Goal: Feedback & Contribution: Submit feedback/report problem

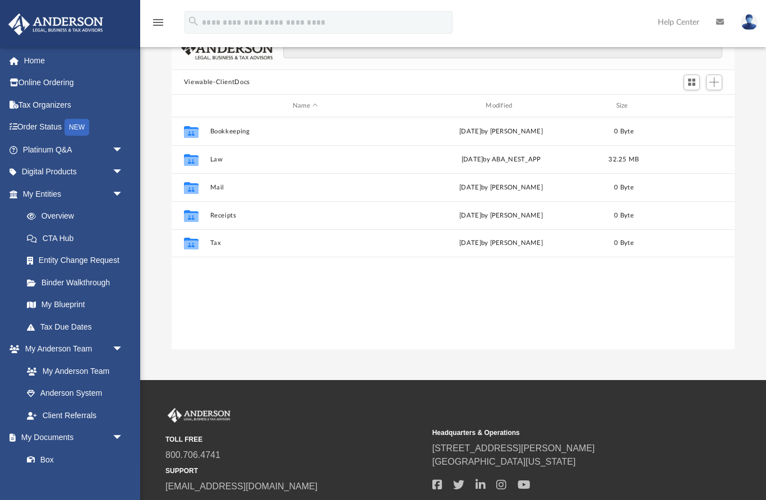
scroll to position [255, 563]
click at [62, 188] on link "My Entities arrow_drop_down" at bounding box center [74, 194] width 132 height 22
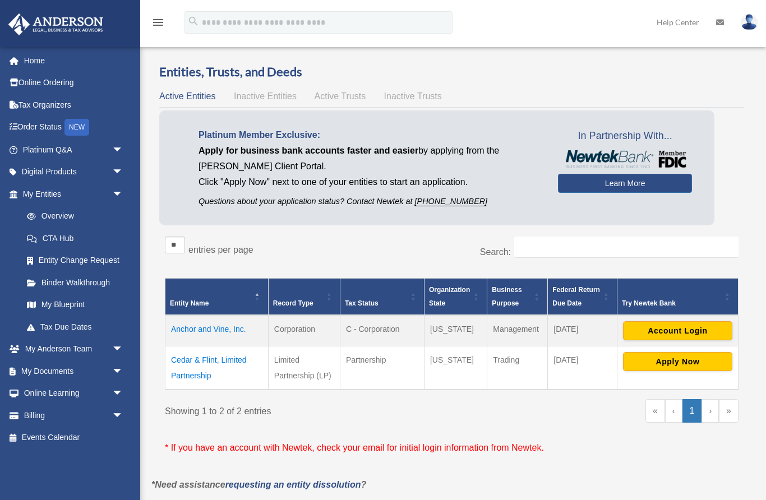
click at [678, 356] on button "Apply Now" at bounding box center [677, 361] width 109 height 19
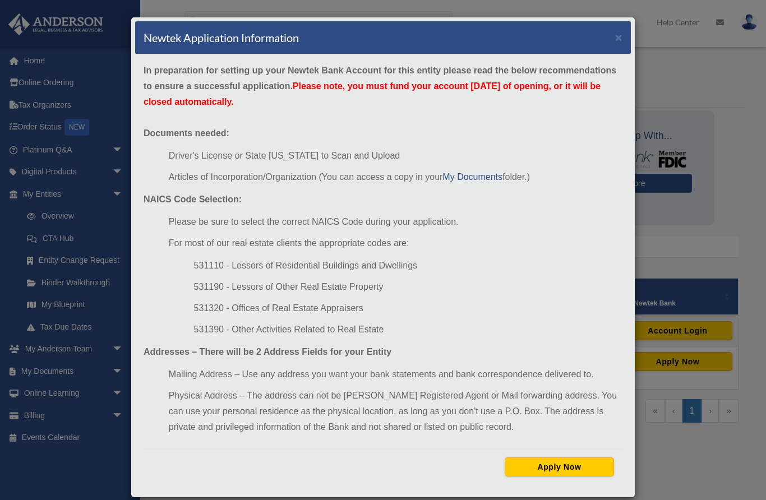
click at [576, 470] on button "Apply Now" at bounding box center [558, 466] width 109 height 19
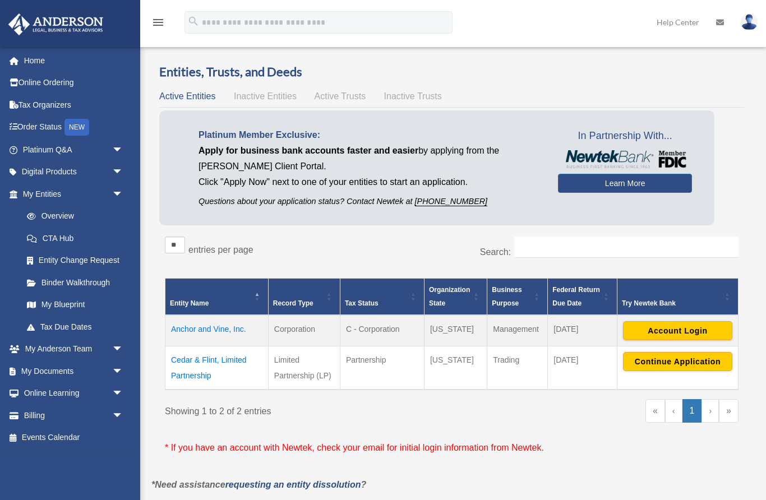
click at [114, 147] on span "arrow_drop_down" at bounding box center [123, 149] width 22 height 23
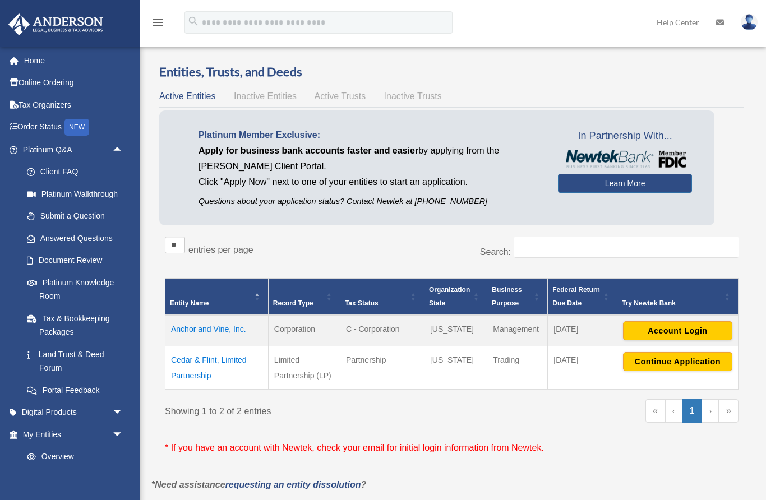
scroll to position [1, 0]
click at [91, 240] on link "Answered Questions" at bounding box center [78, 237] width 124 height 22
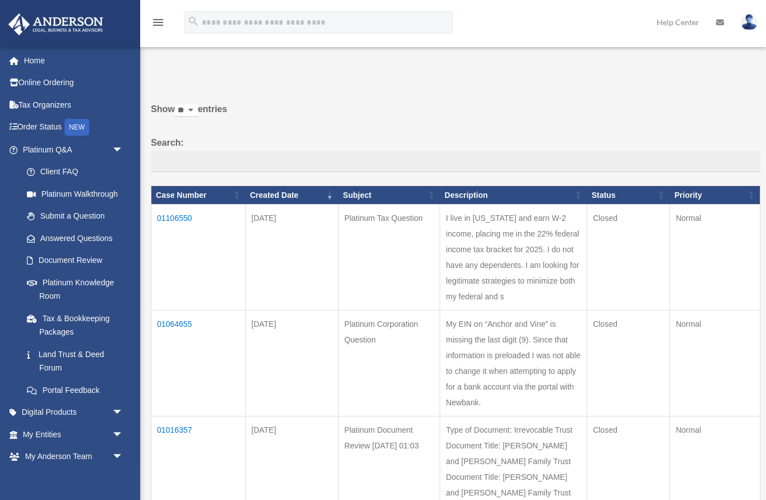
click at [74, 291] on link "Platinum Knowledge Room" at bounding box center [75, 289] width 119 height 36
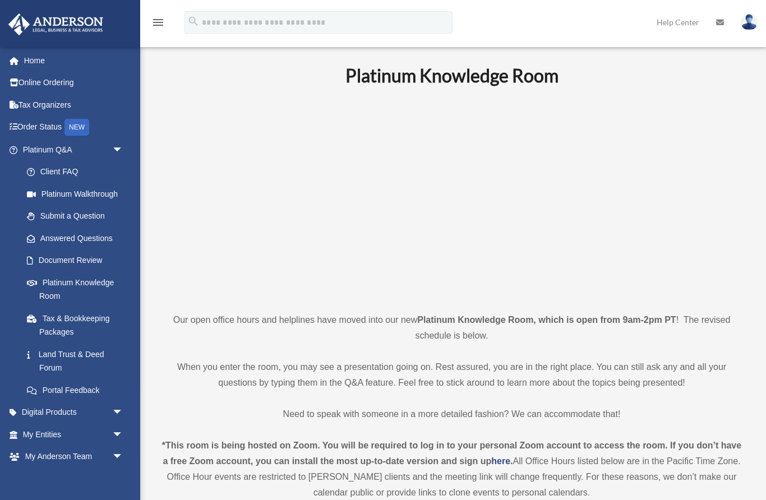
click at [62, 388] on link "Portal Feedback" at bounding box center [78, 390] width 124 height 22
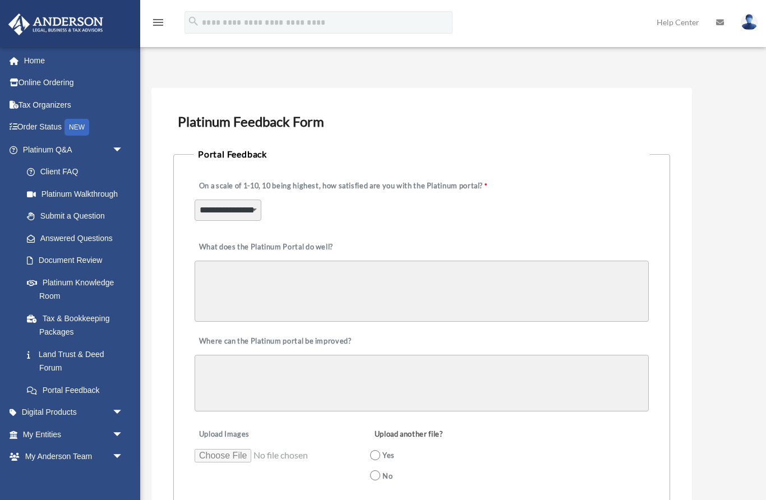
click at [254, 217] on select "**********" at bounding box center [228, 210] width 67 height 21
select select "******"
click at [207, 277] on textarea "What does the Platinum Portal do well?" at bounding box center [422, 291] width 454 height 61
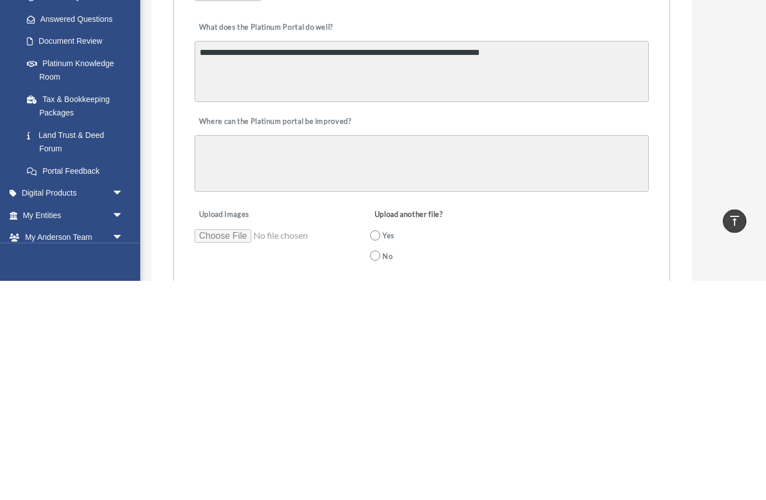
type textarea "**********"
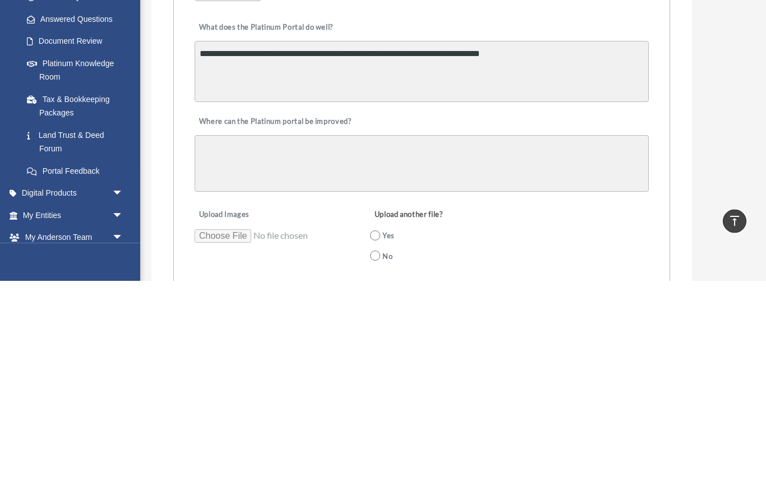
click at [223, 355] on textarea "Where can the Platinum portal be improved?" at bounding box center [422, 383] width 454 height 57
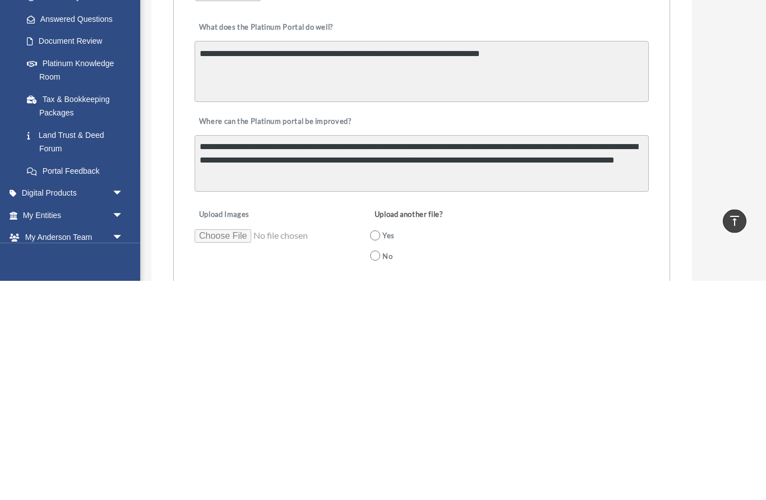
click at [251, 355] on textarea "**********" at bounding box center [422, 383] width 454 height 57
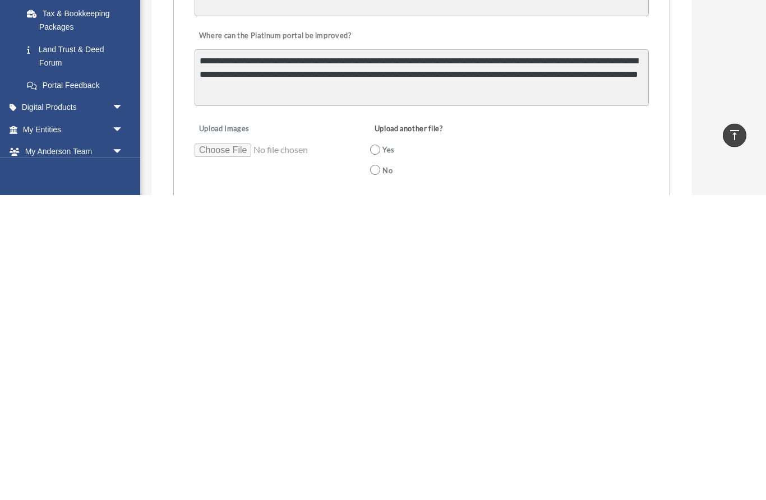
click at [359, 355] on textarea "**********" at bounding box center [422, 383] width 454 height 57
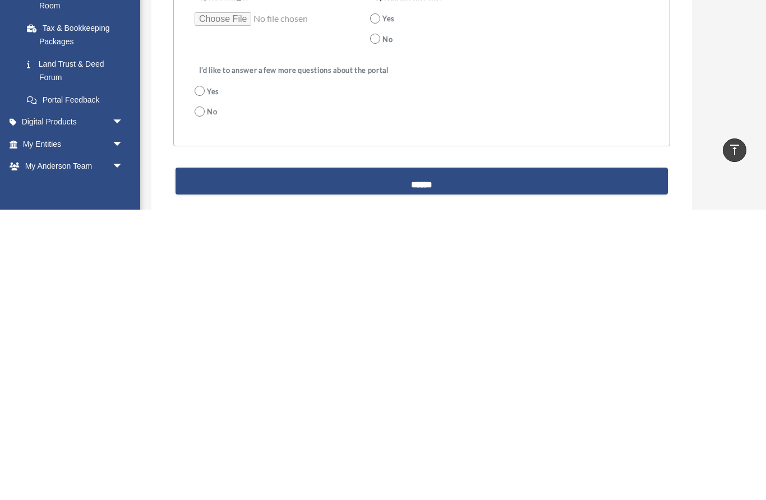
scroll to position [157, 0]
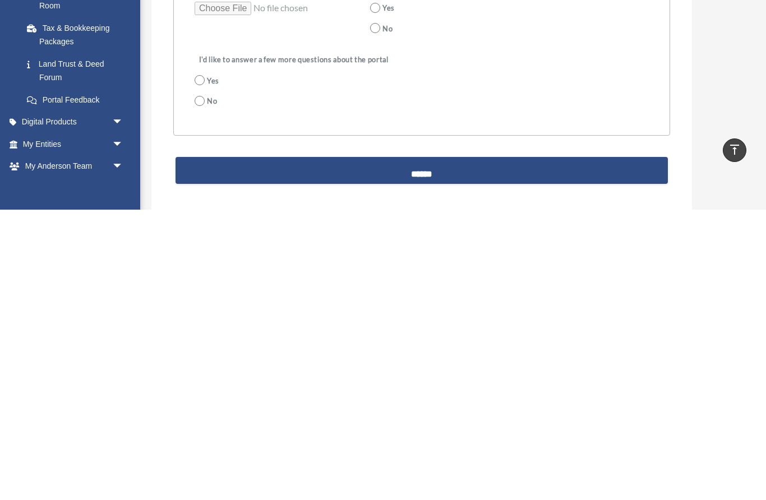
type textarea "**********"
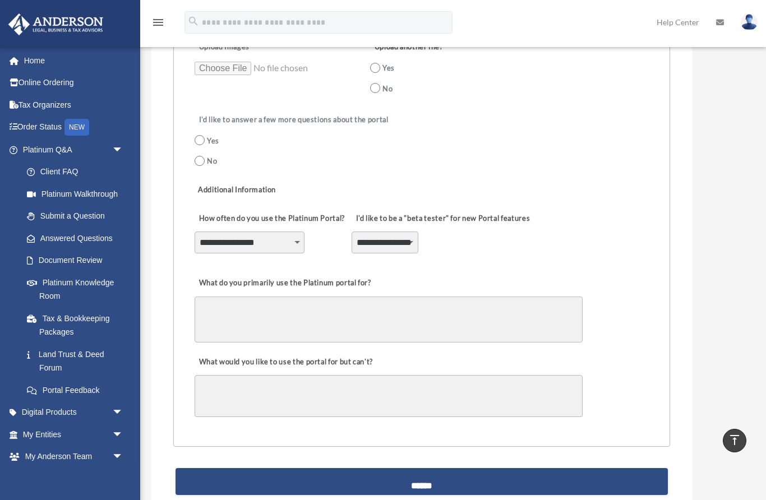
click at [293, 232] on select "**********" at bounding box center [250, 242] width 110 height 21
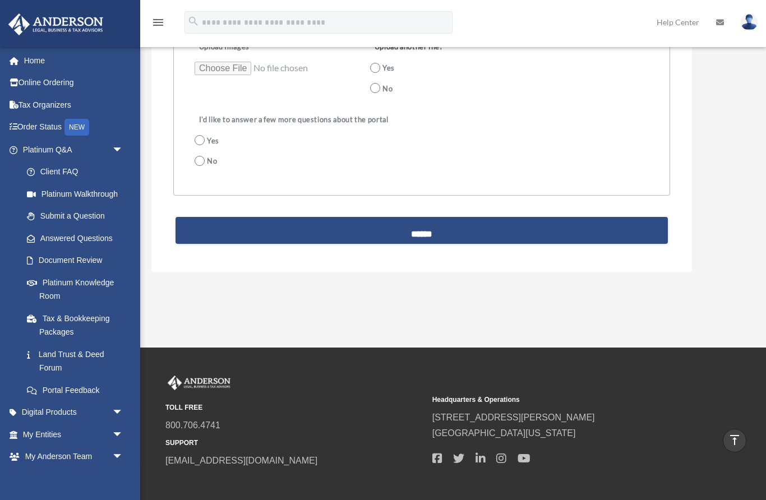
click at [423, 223] on input "******" at bounding box center [421, 230] width 493 height 27
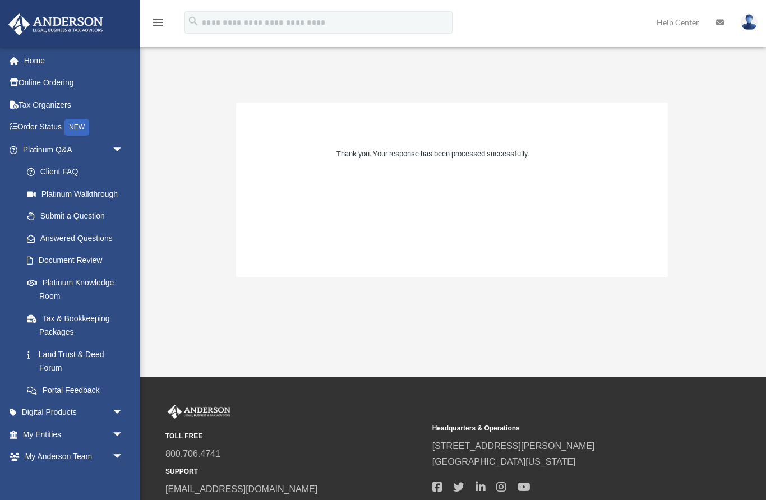
click at [110, 249] on link "Answered Questions" at bounding box center [78, 238] width 124 height 22
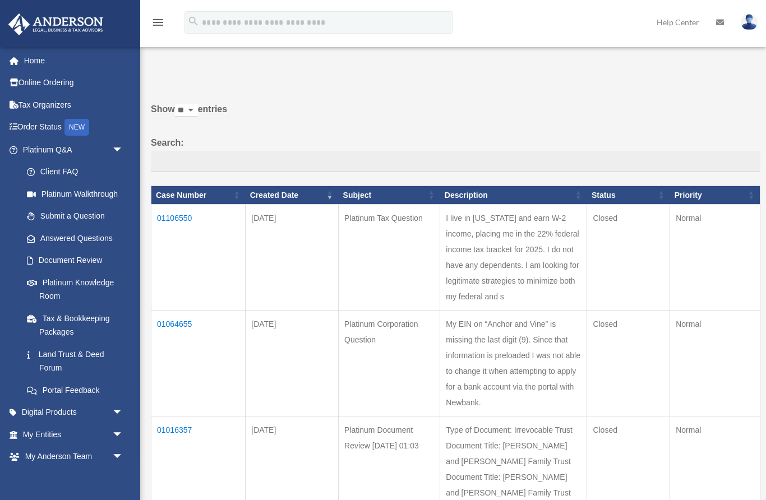
click at [123, 149] on span "arrow_drop_down" at bounding box center [123, 149] width 22 height 23
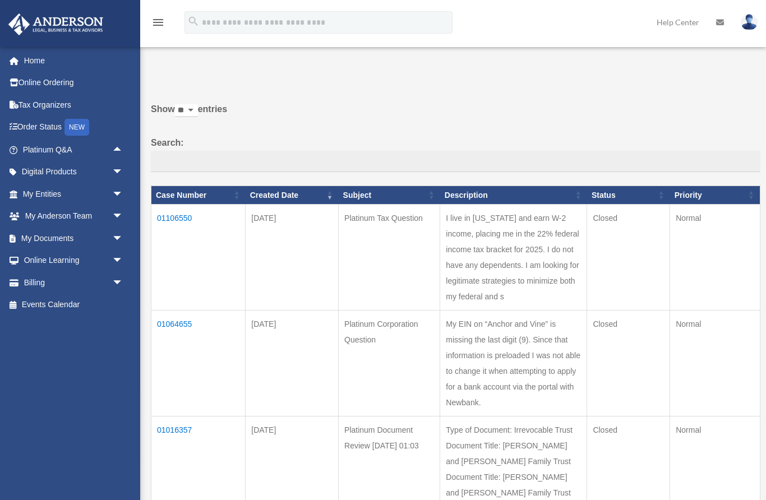
click at [35, 61] on link "Home" at bounding box center [74, 60] width 132 height 22
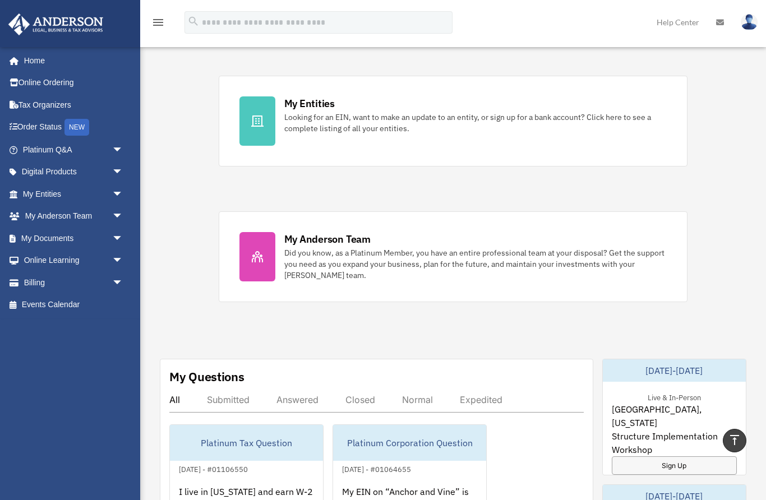
scroll to position [324, 0]
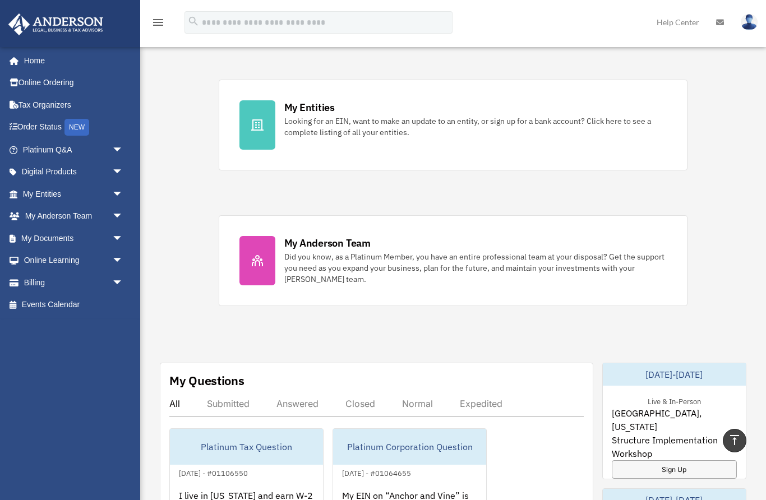
click at [285, 266] on div "Did you know, as a Platinum Member, you have an entire professional team at you…" at bounding box center [475, 268] width 383 height 34
click at [304, 272] on div "Did you know, as a Platinum Member, you have an entire professional team at you…" at bounding box center [475, 268] width 383 height 34
click at [318, 267] on div "Did you know, as a Platinum Member, you have an entire professional team at you…" at bounding box center [475, 268] width 383 height 34
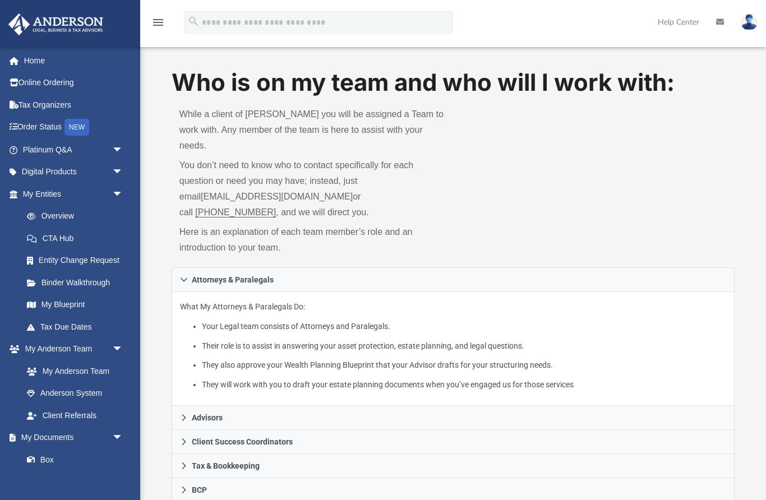
scroll to position [19, 0]
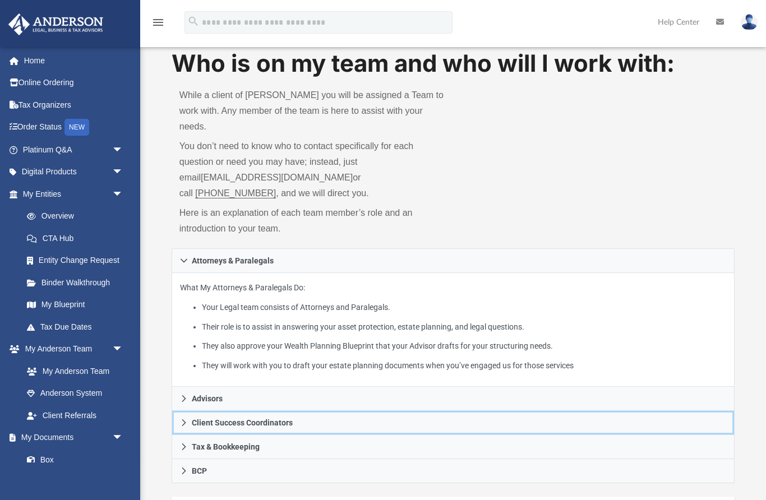
click at [278, 411] on link "Client Success Coordinators" at bounding box center [453, 423] width 563 height 24
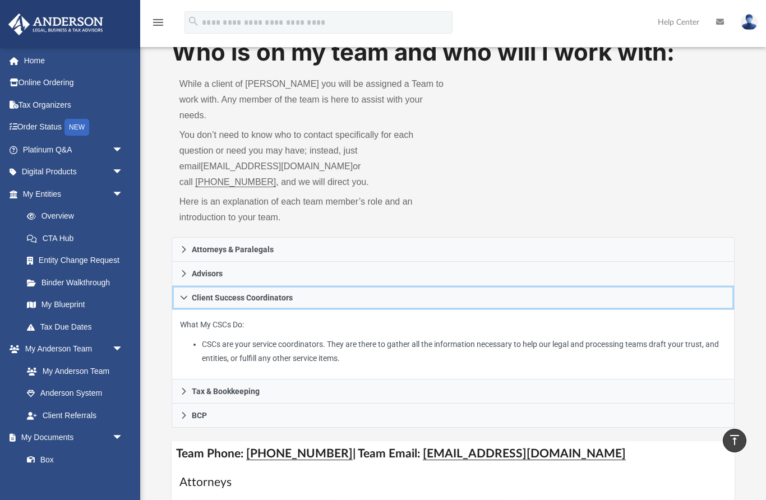
scroll to position [30, 0]
click at [293, 294] on span "Client Success Coordinators" at bounding box center [242, 298] width 101 height 8
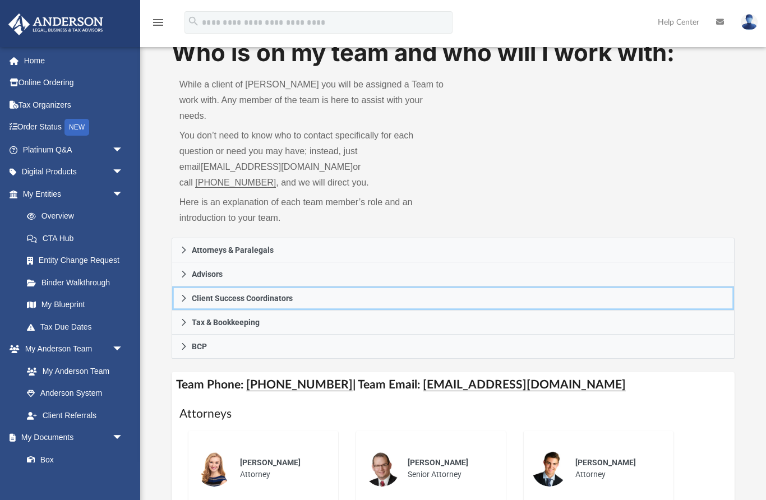
click at [305, 286] on link "Client Success Coordinators" at bounding box center [453, 298] width 563 height 24
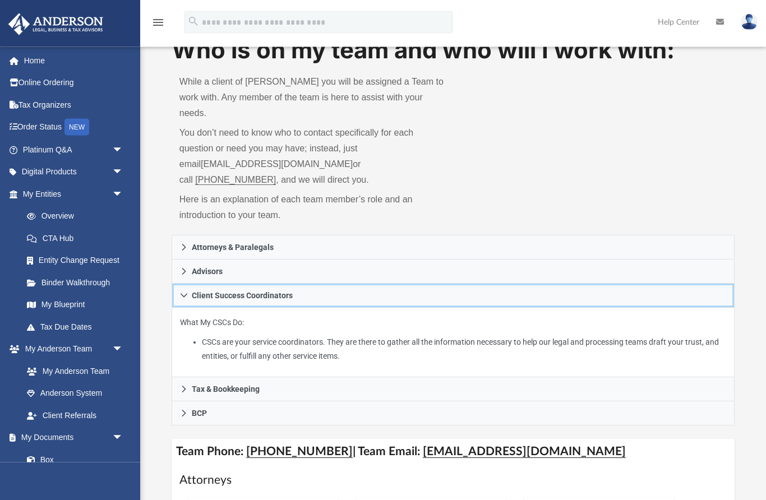
scroll to position [34, 0]
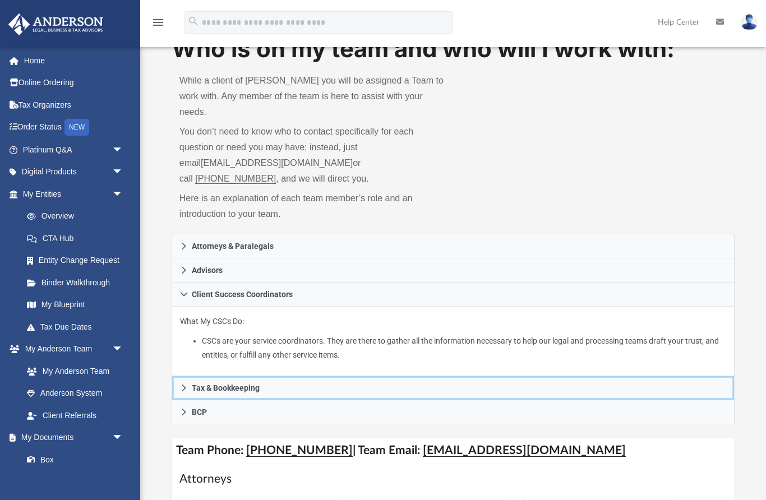
click at [248, 384] on span "Tax & Bookkeeping" at bounding box center [226, 388] width 68 height 8
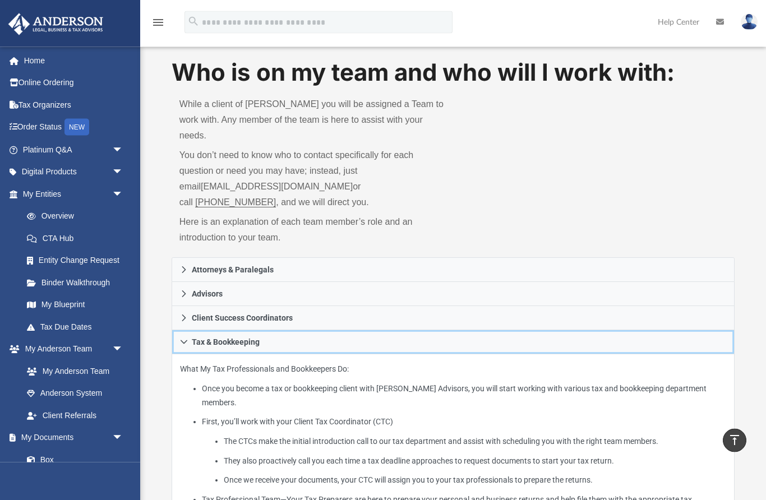
scroll to position [0, 0]
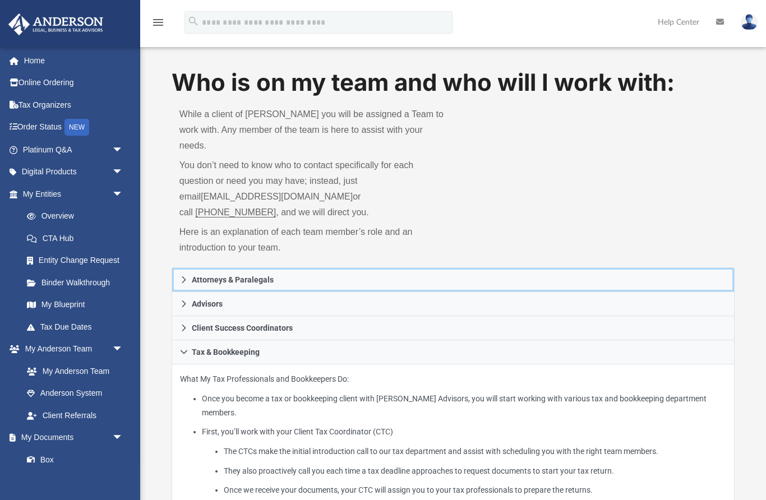
click at [274, 276] on span "Attorneys & Paralegals" at bounding box center [233, 280] width 82 height 8
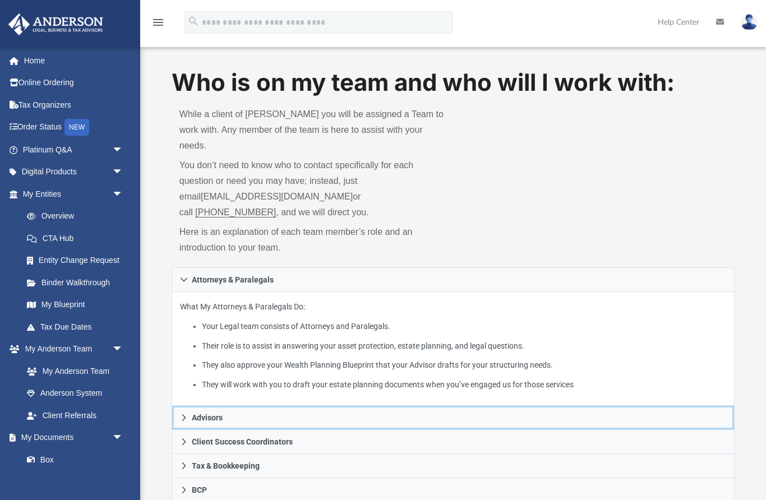
click at [216, 408] on link "Advisors" at bounding box center [453, 418] width 563 height 24
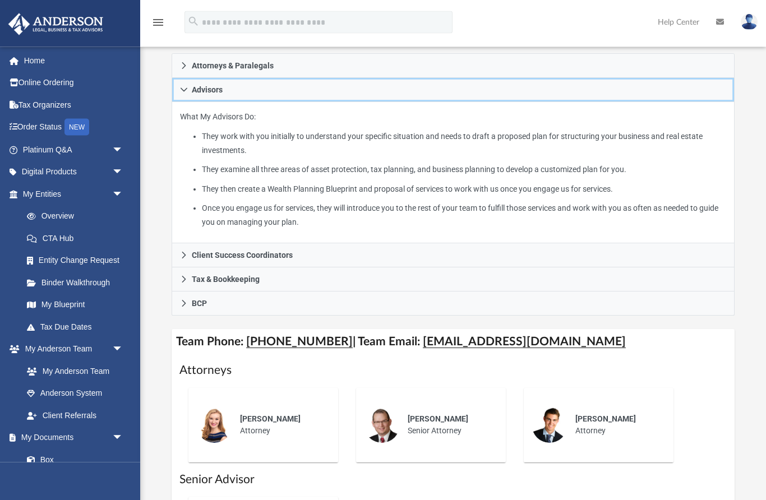
scroll to position [214, 0]
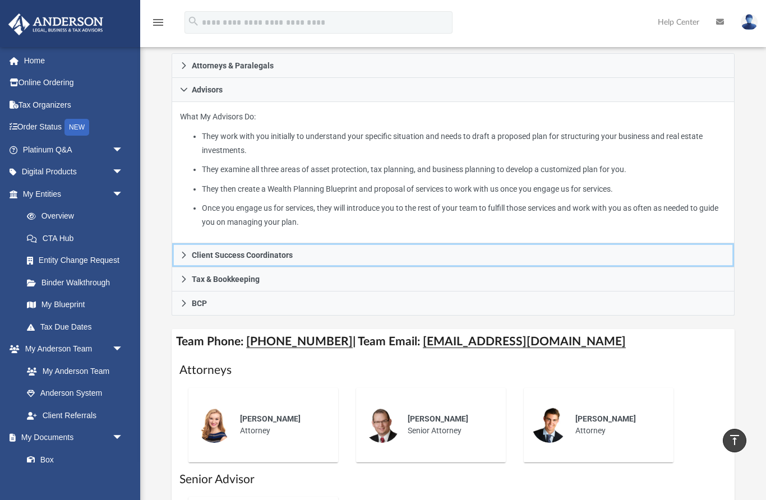
click at [285, 248] on link "Client Success Coordinators" at bounding box center [453, 255] width 563 height 24
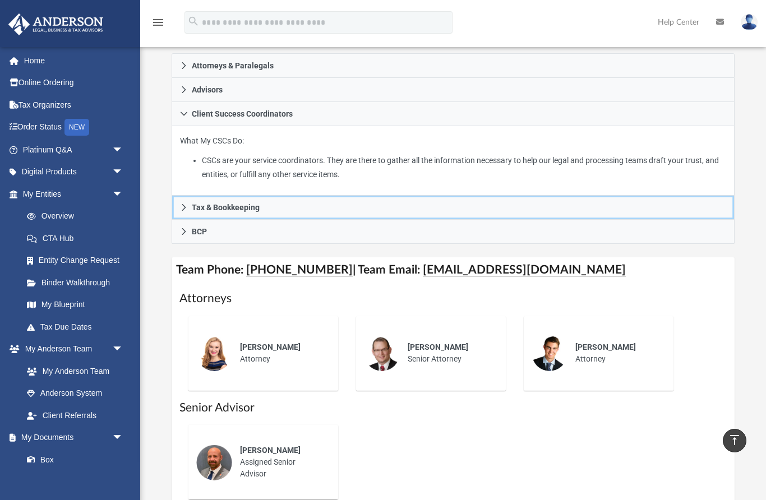
click at [252, 203] on span "Tax & Bookkeeping" at bounding box center [226, 207] width 68 height 8
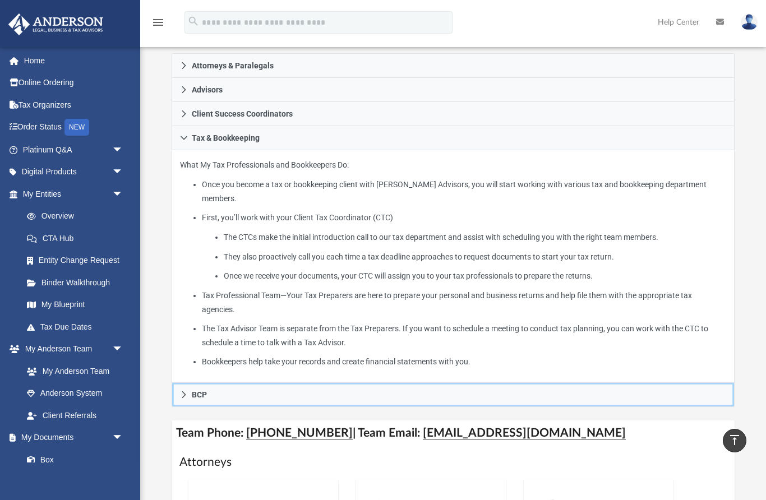
click at [206, 383] on link "BCP" at bounding box center [453, 395] width 563 height 24
